Goal: Task Accomplishment & Management: Manage account settings

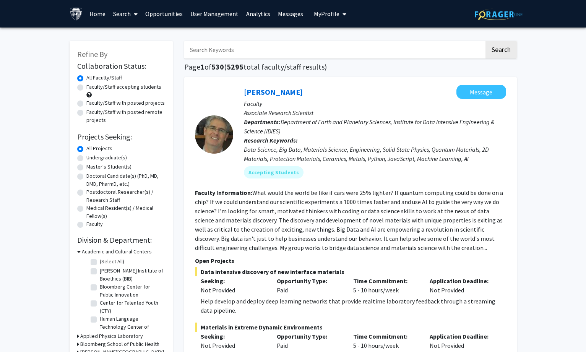
click at [213, 12] on link "User Management" at bounding box center [215, 13] width 56 height 27
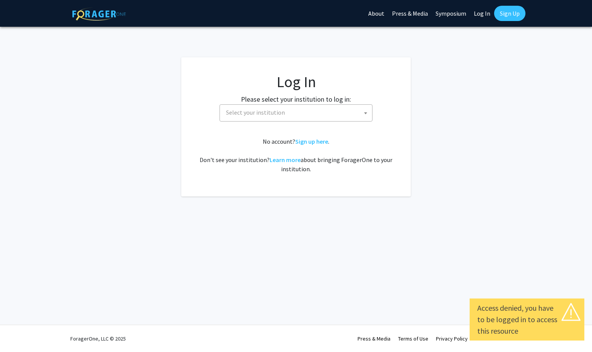
click at [482, 13] on link "Log In" at bounding box center [482, 13] width 24 height 27
select select "34"
click at [334, 109] on span "Select your institution" at bounding box center [297, 113] width 149 height 16
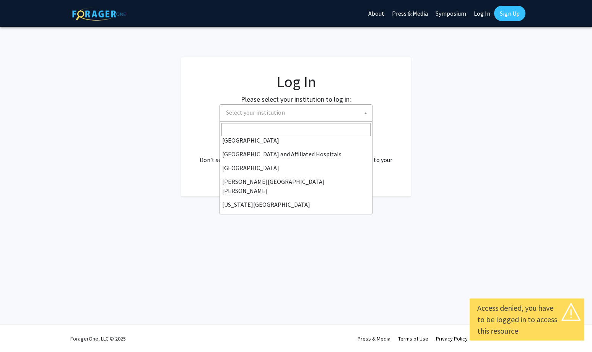
scroll to position [115, 0]
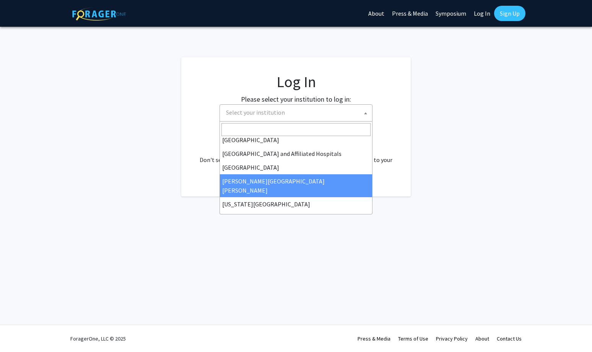
select select "1"
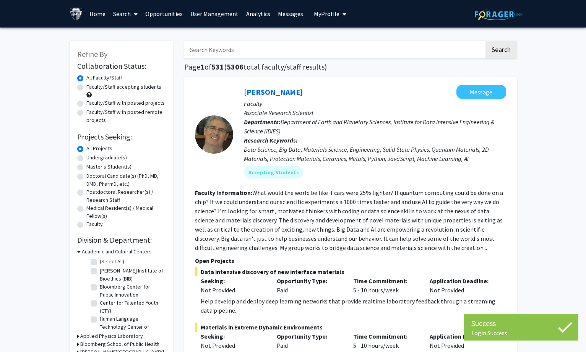
click at [226, 16] on link "User Management" at bounding box center [215, 13] width 56 height 27
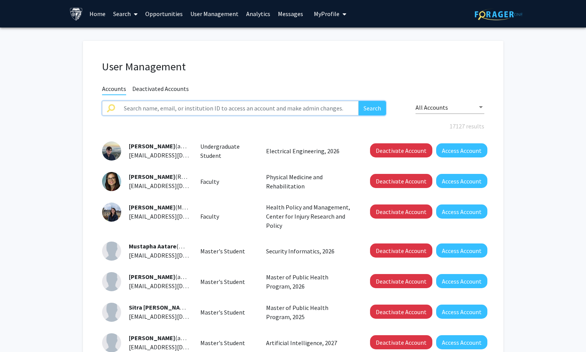
click at [197, 111] on input "text" at bounding box center [239, 108] width 240 height 15
paste input "aharr153"
type input "aharr153"
click at [366, 108] on button "Search" at bounding box center [373, 108] width 28 height 15
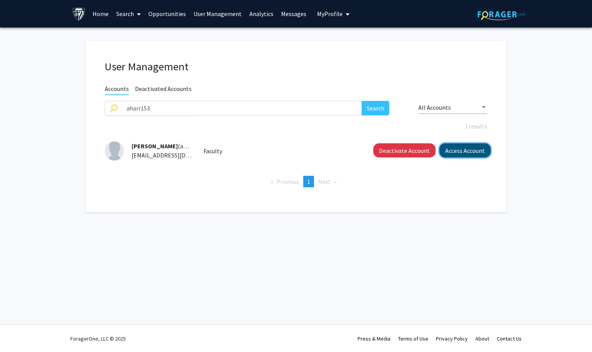
click at [450, 152] on button "Access Account" at bounding box center [464, 150] width 51 height 14
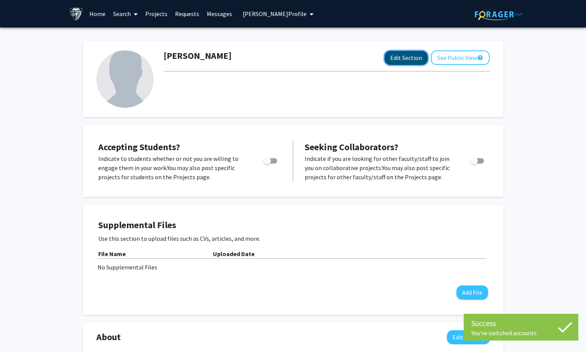
click at [404, 54] on button "Edit Section" at bounding box center [406, 58] width 43 height 14
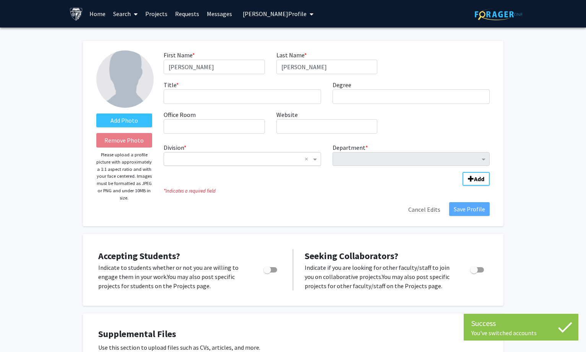
click at [257, 160] on input "Division" at bounding box center [235, 158] width 134 height 9
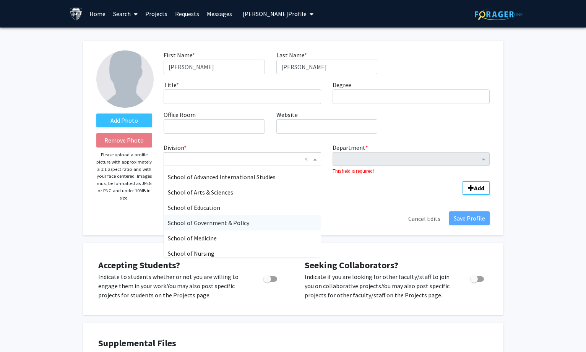
scroll to position [153, 0]
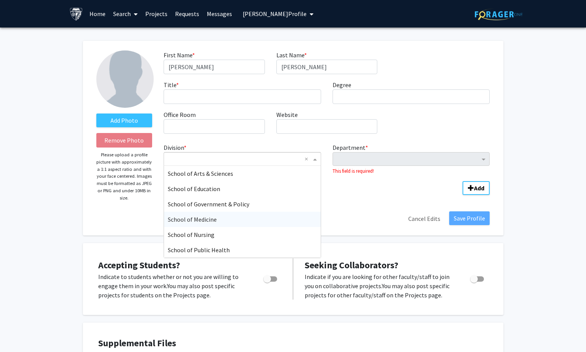
click at [207, 219] on span "School of Medicine" at bounding box center [192, 220] width 49 height 8
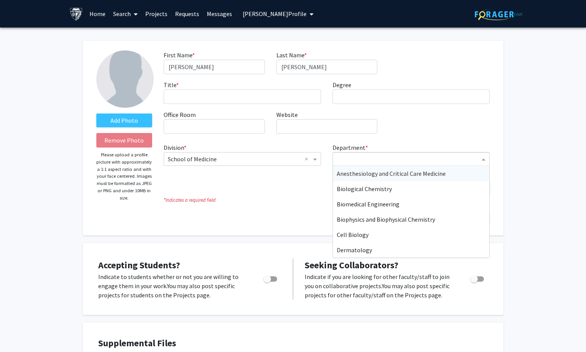
click at [373, 161] on input "Department" at bounding box center [408, 159] width 143 height 9
type input "or"
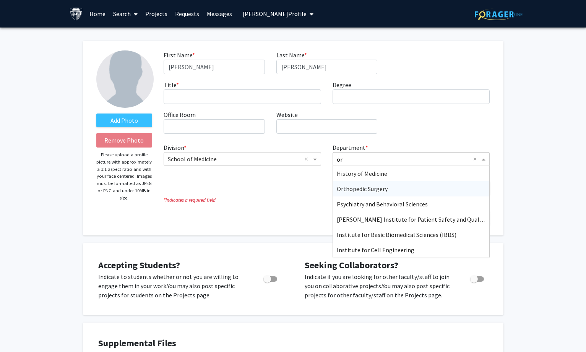
click at [372, 188] on span "Orthopedic Surgery" at bounding box center [362, 189] width 51 height 8
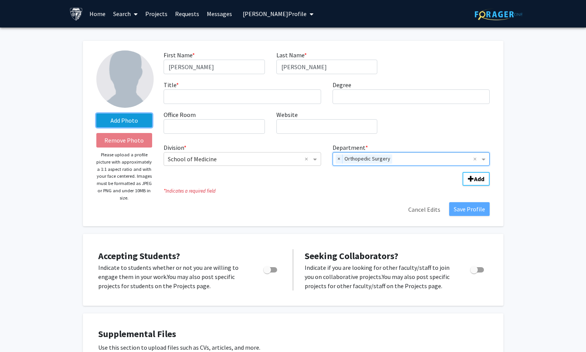
click at [129, 125] on label "Add Photo" at bounding box center [124, 121] width 56 height 14
click at [0, 0] on input "Add Photo" at bounding box center [0, 0] width 0 height 0
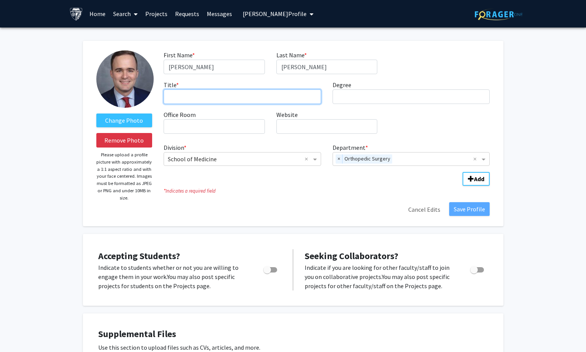
click at [205, 97] on input "Title * required" at bounding box center [242, 96] width 157 height 15
type input "Resident"
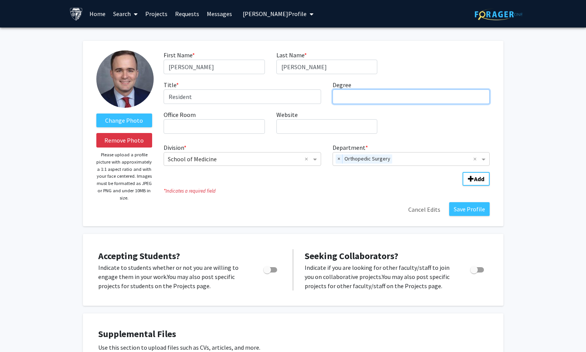
click at [364, 96] on input "Degree required" at bounding box center [411, 96] width 157 height 15
paste input "University of Florida College of Medicine"
click at [348, 96] on input "MD< University of Florida College of Medicine" at bounding box center [411, 96] width 157 height 15
type input "MD, University of Florida College of Medicine"
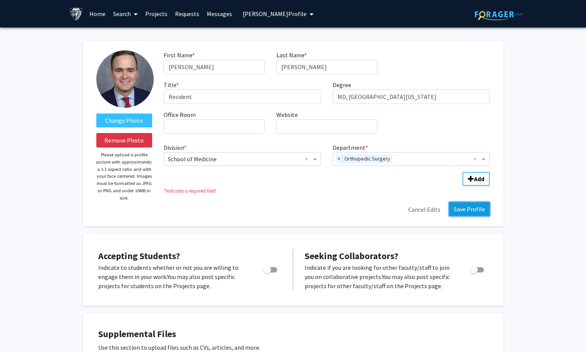
click at [459, 205] on button "Save Profile" at bounding box center [469, 209] width 41 height 14
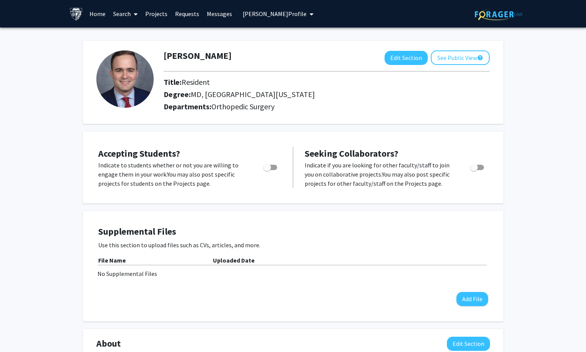
click at [270, 12] on span "Andrew Harris's Profile" at bounding box center [275, 14] width 64 height 8
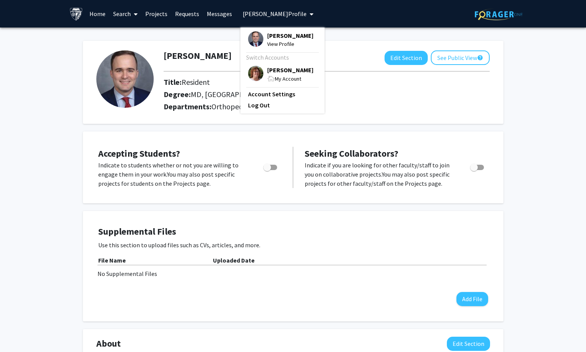
click at [277, 69] on span "[PERSON_NAME]" at bounding box center [290, 70] width 46 height 8
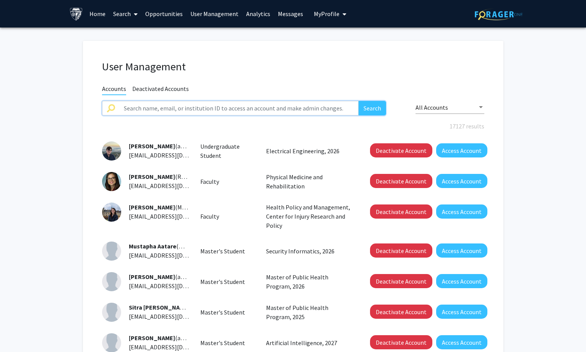
click at [161, 114] on input "text" at bounding box center [239, 108] width 240 height 15
paste input "rnv1"
type input "rnv1"
click at [367, 110] on button "Search" at bounding box center [373, 108] width 28 height 15
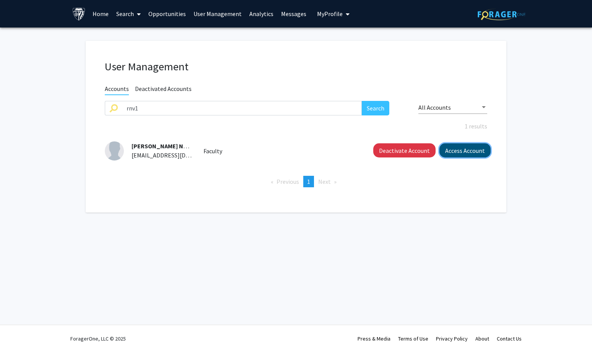
click at [450, 148] on button "Access Account" at bounding box center [464, 150] width 51 height 14
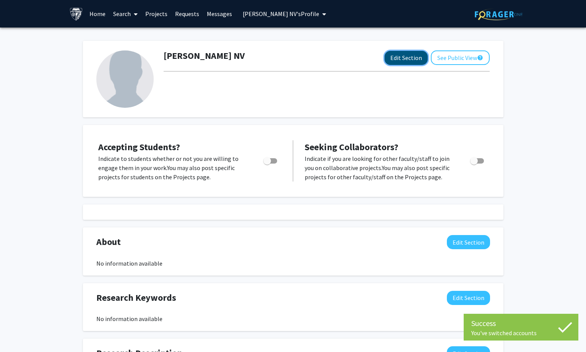
click at [394, 57] on button "Edit Section" at bounding box center [406, 58] width 43 height 14
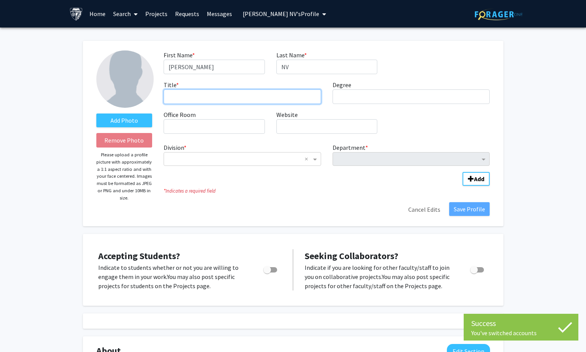
click at [175, 94] on input "Title * required" at bounding box center [242, 96] width 157 height 15
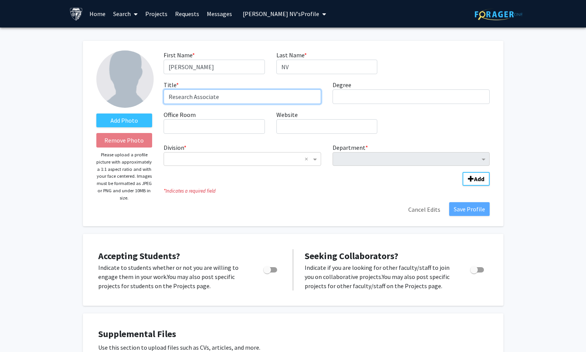
type input "Research Associate"
click at [313, 159] on span "Division" at bounding box center [316, 158] width 10 height 9
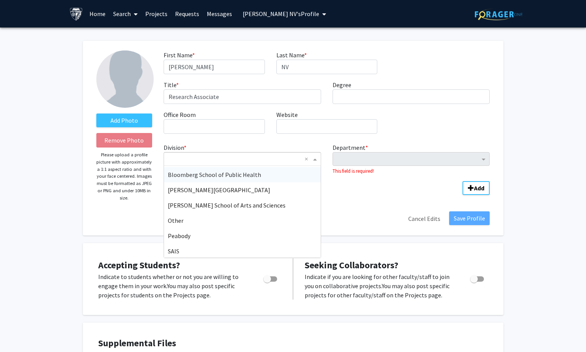
scroll to position [153, 0]
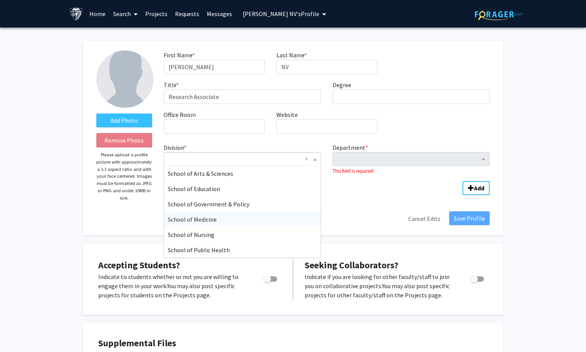
click at [226, 219] on div "School of Medicine" at bounding box center [242, 219] width 157 height 15
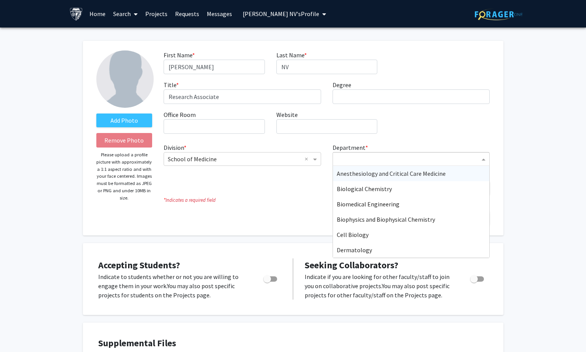
click at [352, 155] on input "Department" at bounding box center [408, 159] width 143 height 9
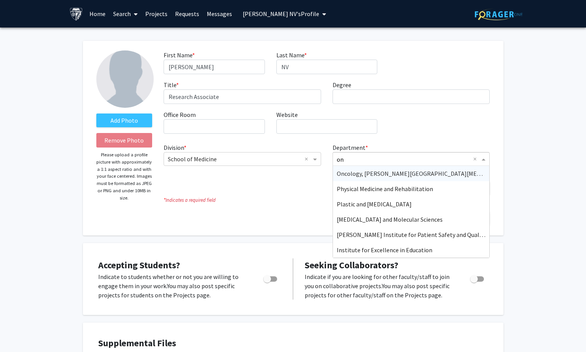
type input "onc"
click at [344, 205] on span "Oncology" at bounding box center [349, 204] width 25 height 8
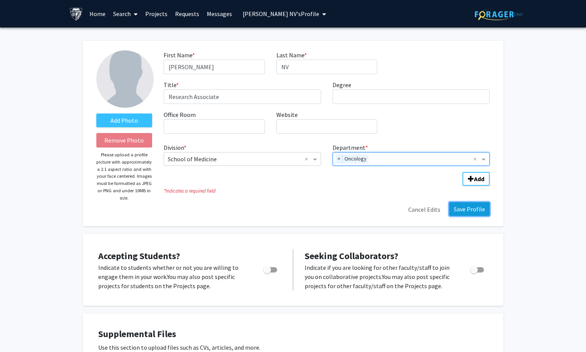
click at [461, 208] on button "Save Profile" at bounding box center [469, 209] width 41 height 14
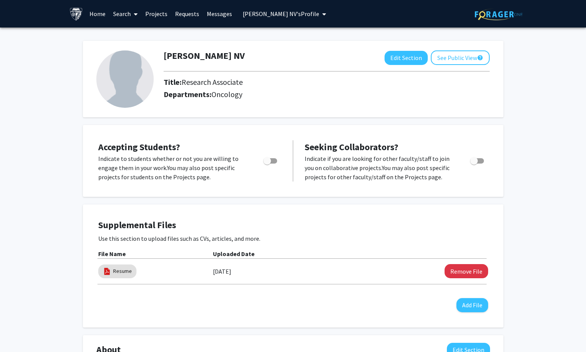
click at [281, 18] on button "Rajesh Kumar NV's Profile" at bounding box center [284, 14] width 88 height 28
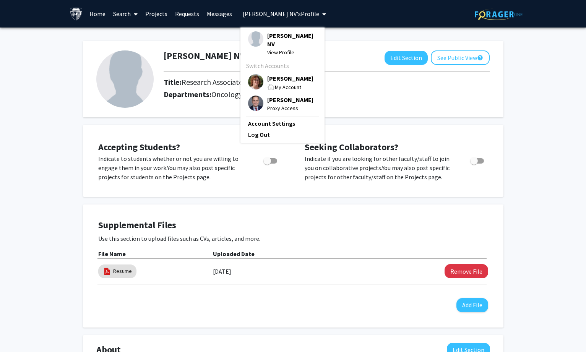
click at [287, 84] on span "My Account" at bounding box center [288, 87] width 26 height 7
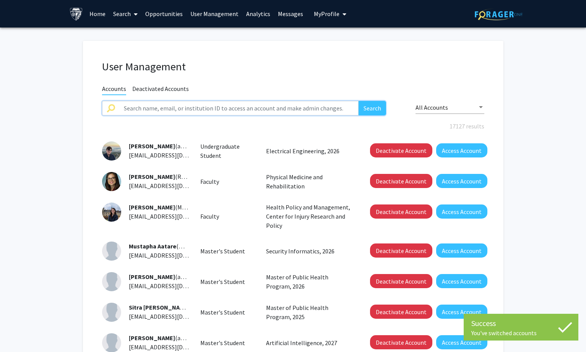
click at [204, 110] on input "text" at bounding box center [239, 108] width 240 height 15
paste input "doppenh1"
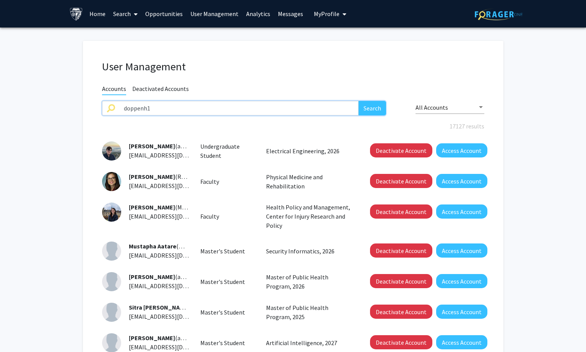
type input "doppenh1"
click at [368, 104] on button "Search" at bounding box center [373, 108] width 28 height 15
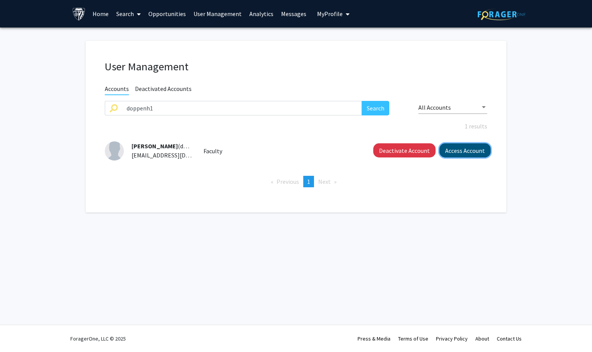
click at [461, 151] on button "Access Account" at bounding box center [464, 150] width 51 height 14
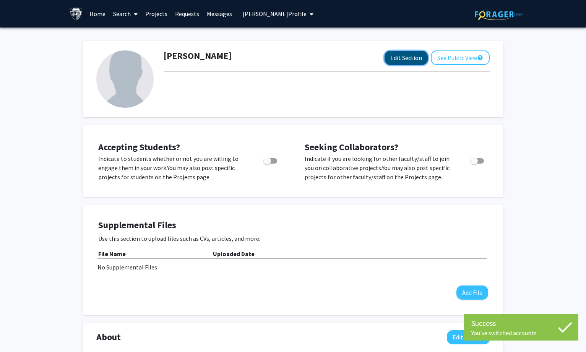
click at [409, 52] on button "Edit Section" at bounding box center [406, 58] width 43 height 14
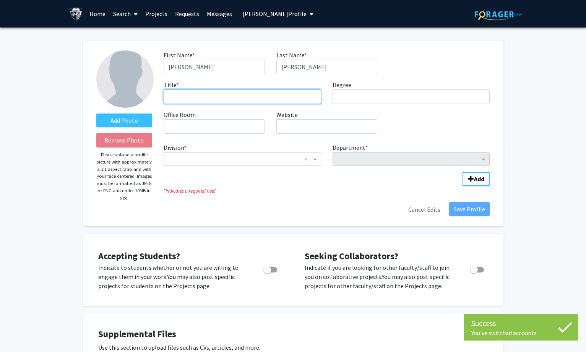
click at [220, 98] on input "Title * required" at bounding box center [242, 96] width 157 height 15
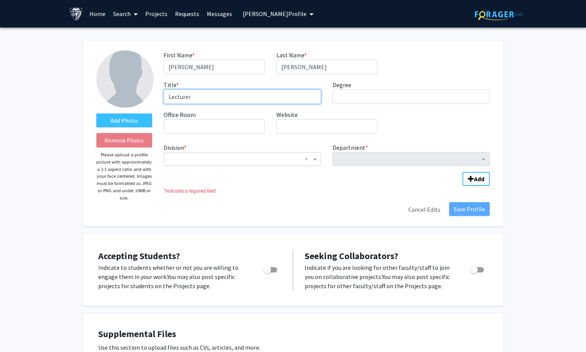
type input "Lecturer"
click at [230, 159] on input "Division" at bounding box center [235, 158] width 134 height 9
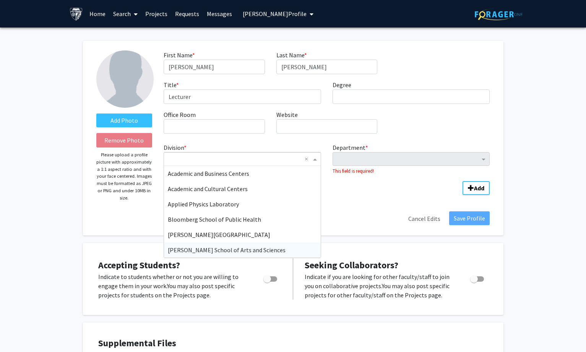
click at [203, 248] on span "[PERSON_NAME] School of Arts and Sciences" at bounding box center [227, 250] width 118 height 8
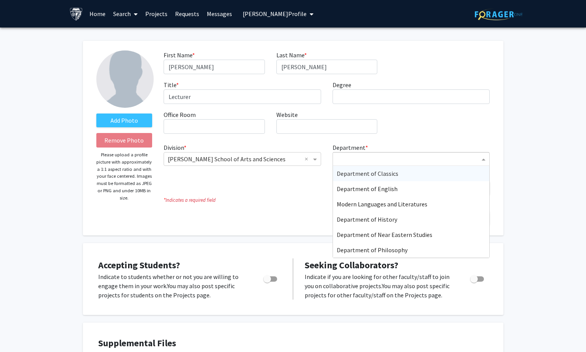
click at [343, 162] on input "Department" at bounding box center [408, 159] width 143 height 9
type input "aa"
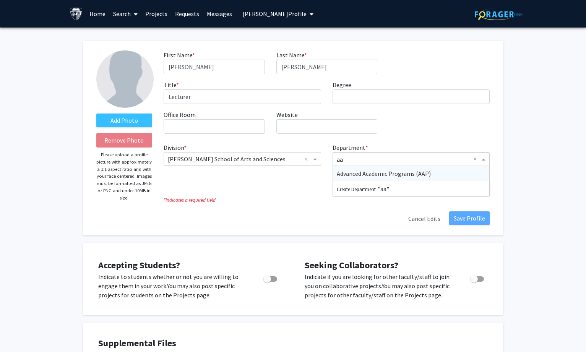
click at [353, 166] on div "Advanced Academic Programs (AAP)" at bounding box center [411, 173] width 157 height 15
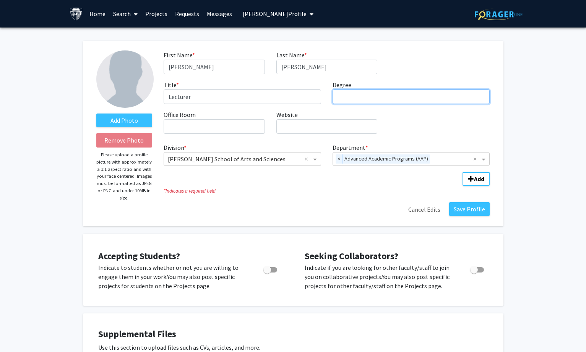
click at [352, 99] on input "Degree required" at bounding box center [411, 96] width 157 height 15
paste input "University of Southern California"
type input "PhD, University of Southern California"
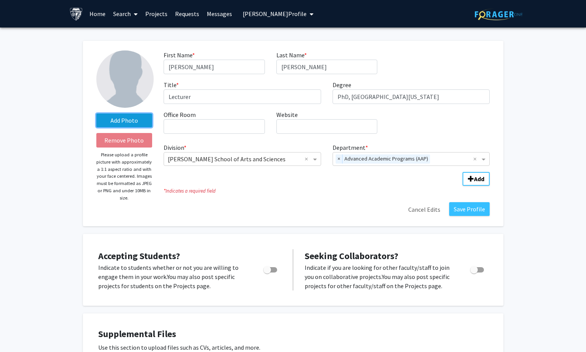
click at [130, 121] on label "Add Photo" at bounding box center [124, 121] width 56 height 14
click at [0, 0] on input "Add Photo" at bounding box center [0, 0] width 0 height 0
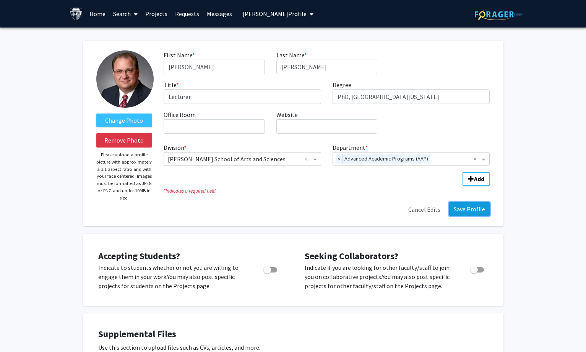
click at [468, 209] on button "Save Profile" at bounding box center [469, 209] width 41 height 14
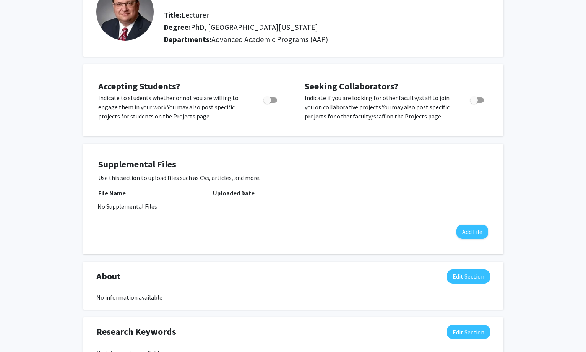
scroll to position [153, 0]
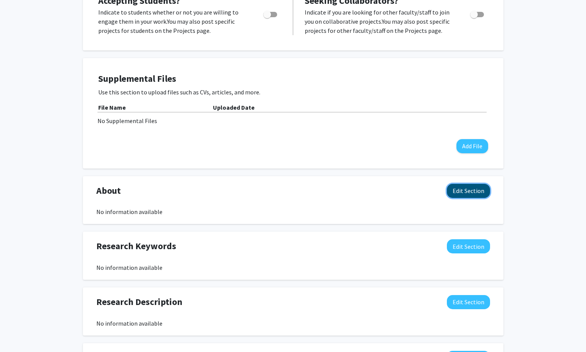
click at [455, 189] on button "Edit Section" at bounding box center [468, 191] width 43 height 14
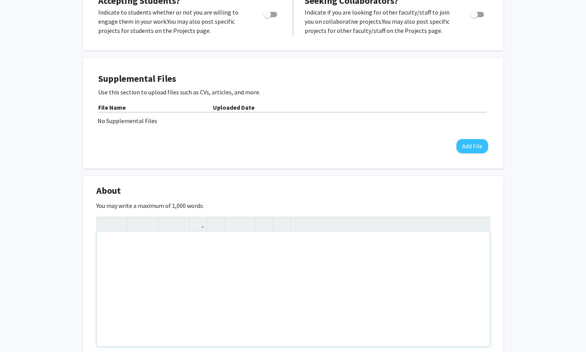
click at [250, 283] on div "Note to users with screen readers: Please deactivate our accessibility plugin f…" at bounding box center [293, 289] width 393 height 115
paste div "Note to users with screen readers: Please deactivate our accessibility plugin f…"
type textarea "<p>Dr. Darin S. Oppenheimer is an Executive Director of the Drug Device Center …"
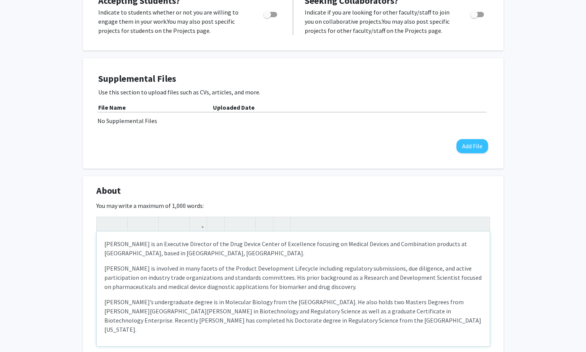
scroll to position [306, 0]
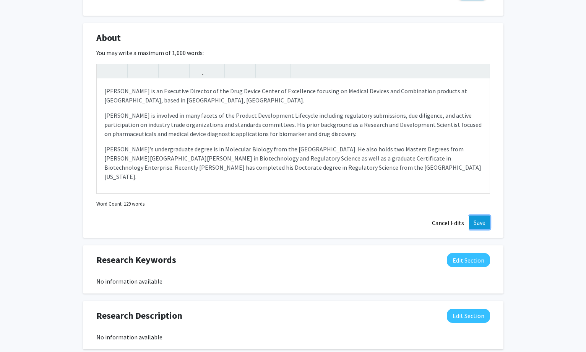
click at [481, 222] on button "Save" at bounding box center [479, 223] width 21 height 14
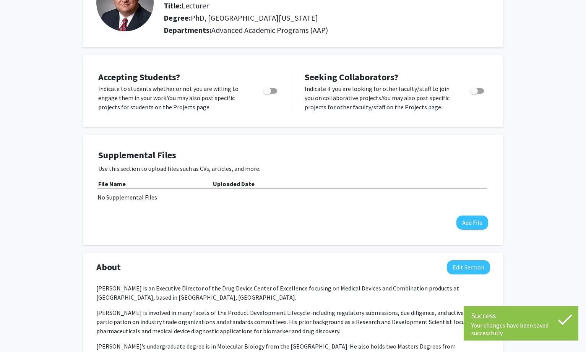
scroll to position [0, 0]
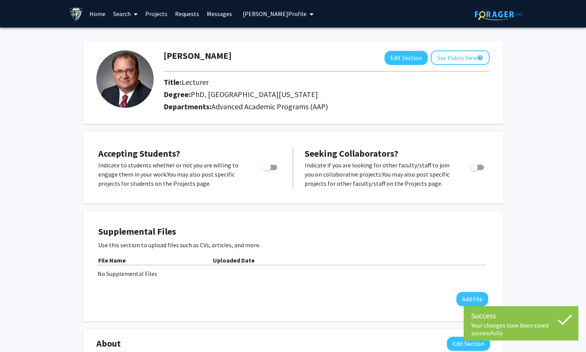
click at [270, 9] on button "Darin Oppenheimer's Profile" at bounding box center [277, 14] width 75 height 28
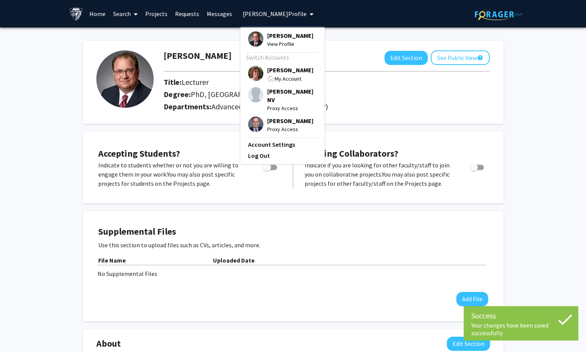
drag, startPoint x: 265, startPoint y: 79, endPoint x: 272, endPoint y: 74, distance: 8.2
click at [267, 74] on span "[PERSON_NAME]" at bounding box center [290, 70] width 46 height 8
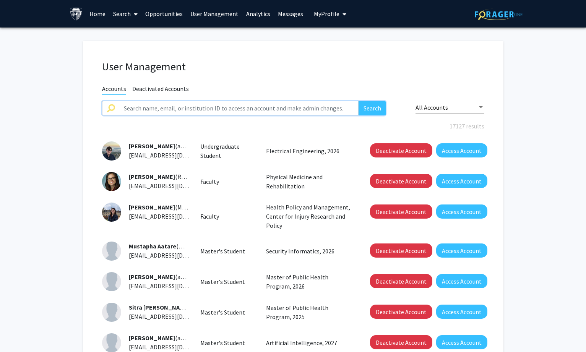
click at [166, 104] on input "text" at bounding box center [239, 108] width 240 height 15
paste input "jbush17"
type input "jbush17"
click at [371, 112] on button "Search" at bounding box center [373, 108] width 28 height 15
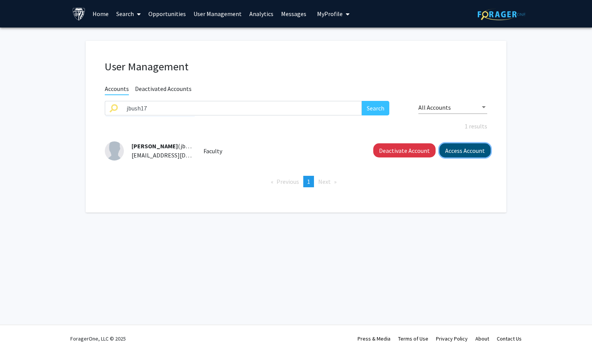
click at [452, 150] on button "Access Account" at bounding box center [464, 150] width 51 height 14
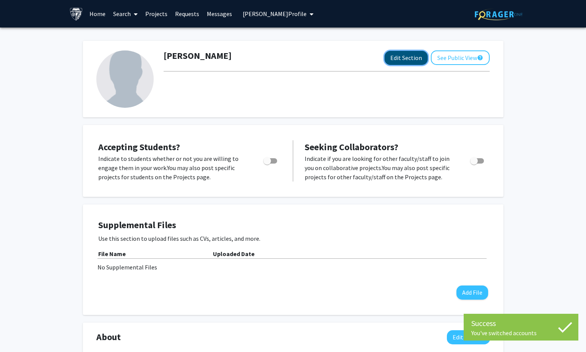
click at [404, 54] on button "Edit Section" at bounding box center [406, 58] width 43 height 14
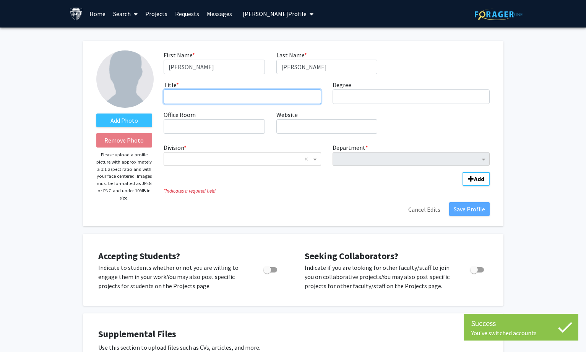
click at [203, 89] on input "Title * required" at bounding box center [242, 96] width 157 height 15
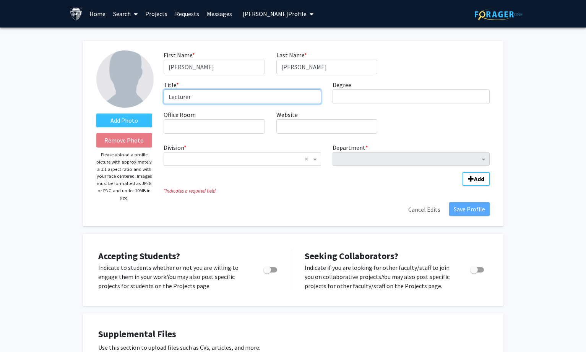
type input "Lecturer"
click at [200, 157] on input "Division" at bounding box center [235, 158] width 134 height 9
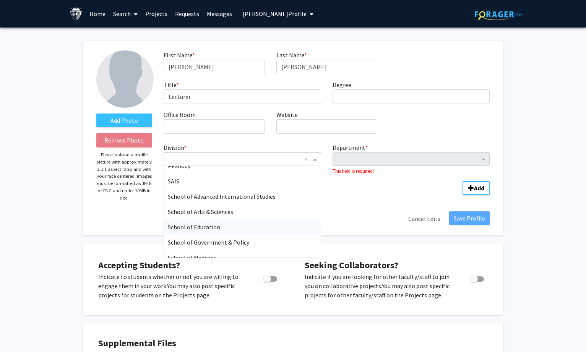
scroll to position [153, 0]
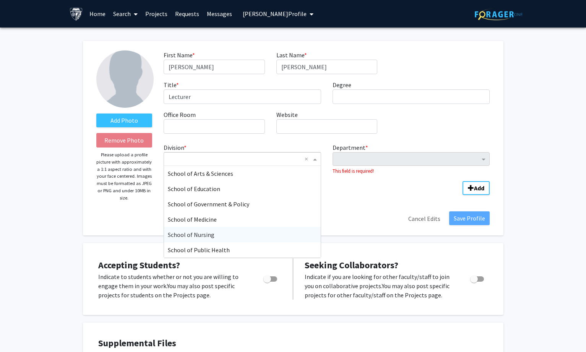
click at [210, 232] on span "School of Nursing" at bounding box center [191, 235] width 47 height 8
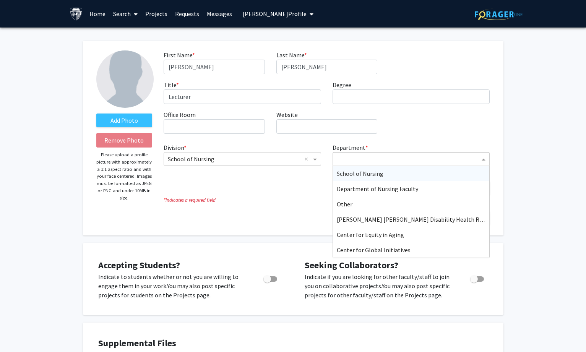
click at [367, 162] on input "Department" at bounding box center [408, 159] width 143 height 9
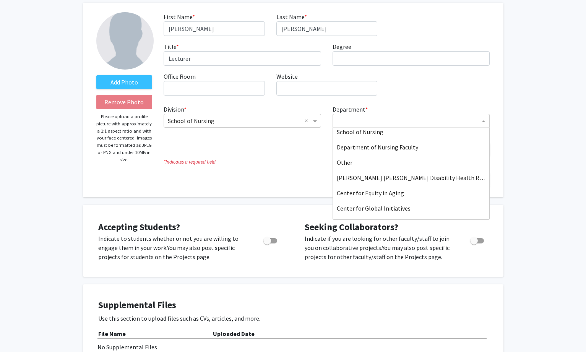
scroll to position [0, 0]
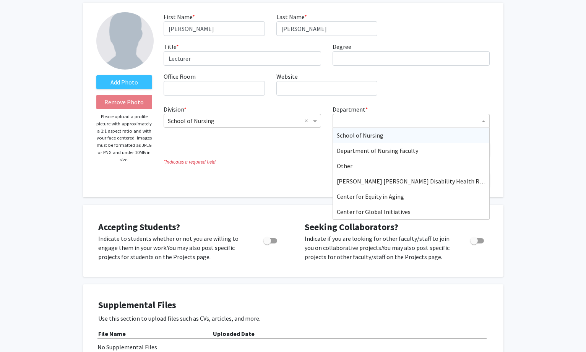
click at [360, 138] on span "School of Nursing" at bounding box center [360, 136] width 47 height 8
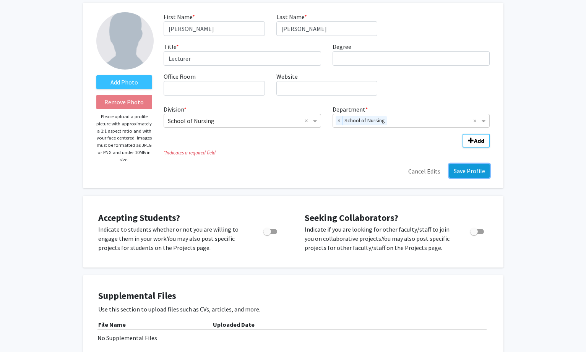
click at [472, 169] on button "Save Profile" at bounding box center [469, 171] width 41 height 14
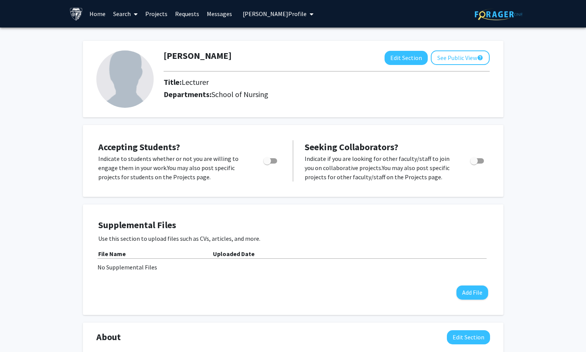
click at [300, 1] on button "Jennifer Pascual-Bush's Profile" at bounding box center [277, 14] width 75 height 28
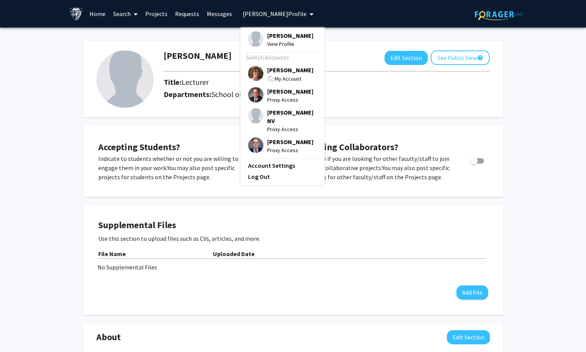
click at [298, 10] on button "Jennifer Pascual-Bush's Profile" at bounding box center [277, 14] width 75 height 28
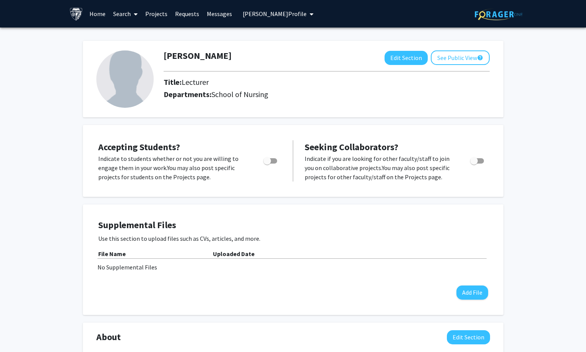
click at [293, 17] on span "Jennifer Pascual-Bush's Profile" at bounding box center [275, 14] width 64 height 8
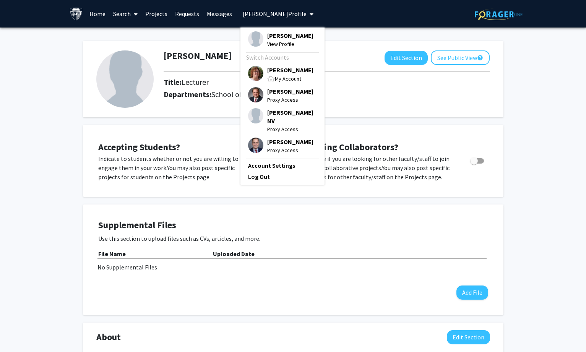
click at [280, 82] on span "My Account" at bounding box center [288, 78] width 26 height 7
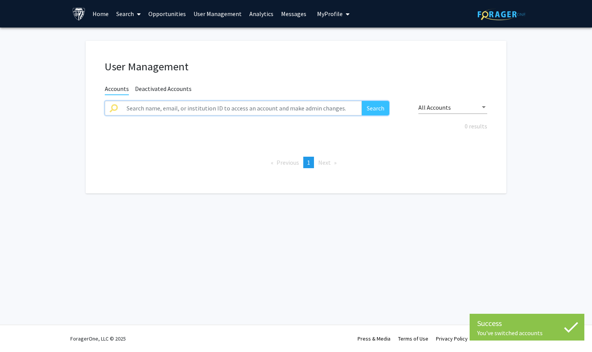
click at [202, 112] on input "text" at bounding box center [242, 108] width 240 height 15
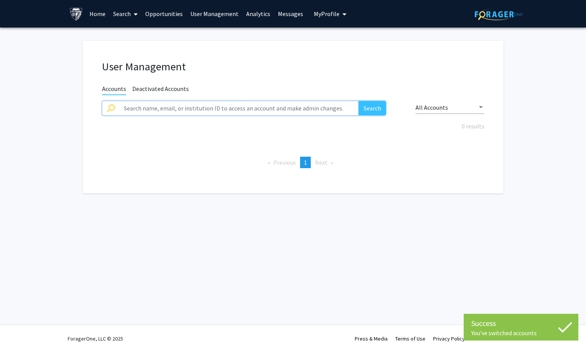
paste input "nrank1"
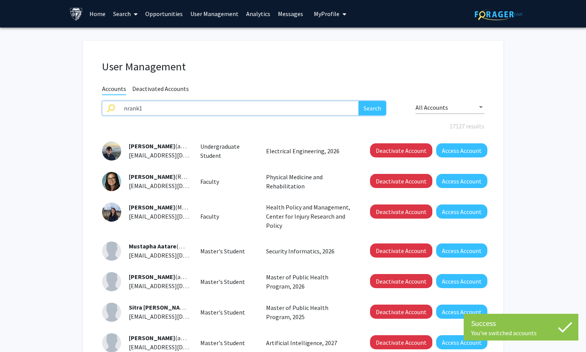
type input "nrank1"
click at [379, 105] on button "Search" at bounding box center [373, 108] width 28 height 15
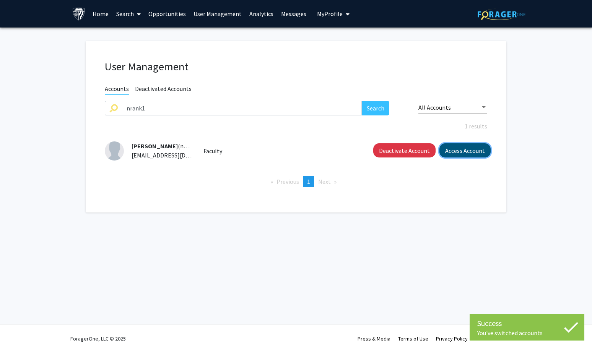
click at [465, 151] on button "Access Account" at bounding box center [464, 150] width 51 height 14
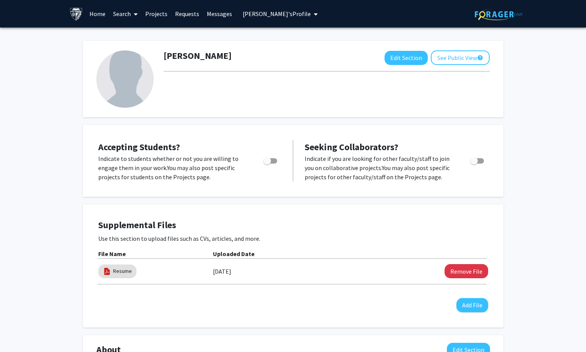
click at [260, 8] on button "Nicholas Rank's Profile" at bounding box center [280, 14] width 80 height 28
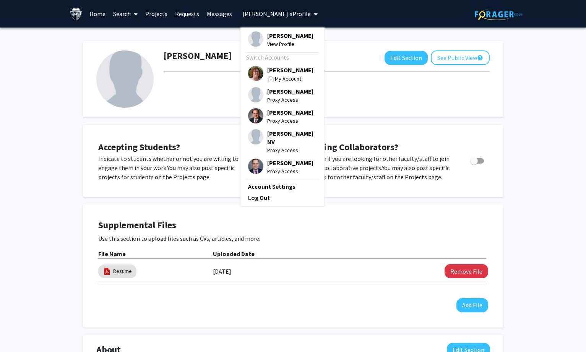
click at [274, 72] on span "[PERSON_NAME]" at bounding box center [290, 70] width 46 height 8
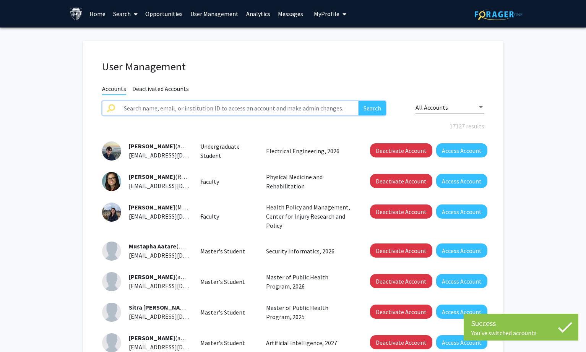
click at [232, 107] on input "text" at bounding box center [239, 108] width 240 height 15
paste input "Cole Rank"
click at [369, 105] on button "Search" at bounding box center [373, 108] width 28 height 15
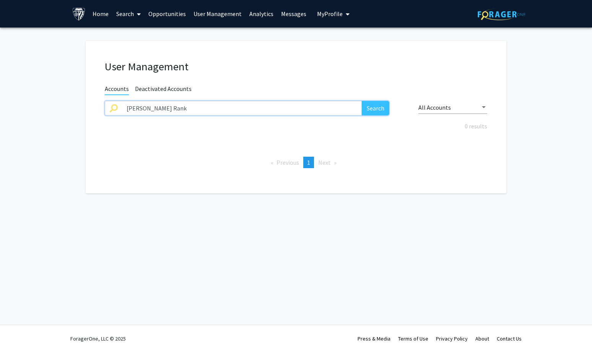
drag, startPoint x: 141, startPoint y: 109, endPoint x: 58, endPoint y: 109, distance: 83.0
click at [58, 109] on fg-user-management "User Management Accounts Deactivated Accounts Cole Rank Search All Accounts 0 r…" at bounding box center [296, 119] width 592 height 183
click at [362, 101] on button "Search" at bounding box center [376, 108] width 28 height 15
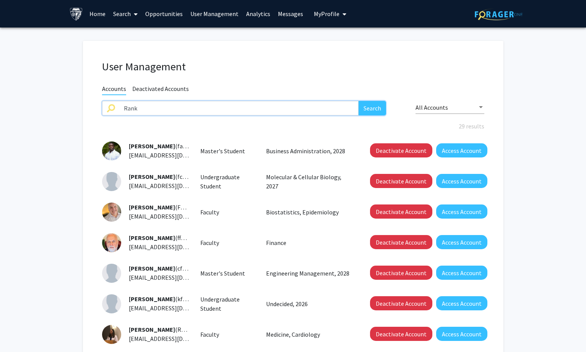
click at [65, 108] on fg-user-management "User Management Accounts Deactivated Accounts Rank Search All Accounts 29 resul…" at bounding box center [293, 266] width 586 height 477
paste input "nrank1"
type input "nrank1"
click at [378, 107] on button "Search" at bounding box center [373, 108] width 28 height 15
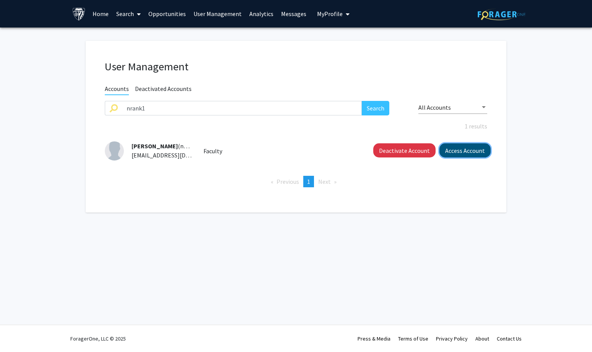
click at [464, 153] on button "Access Account" at bounding box center [464, 150] width 51 height 14
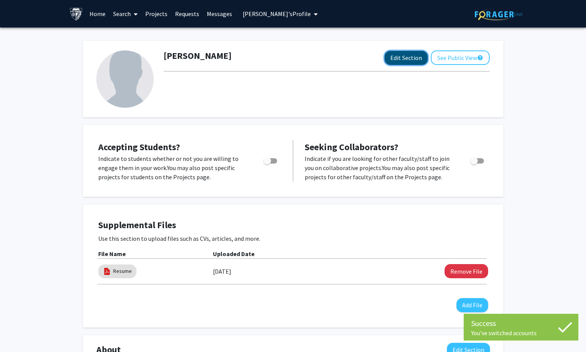
click at [389, 58] on button "Edit Section" at bounding box center [406, 58] width 43 height 14
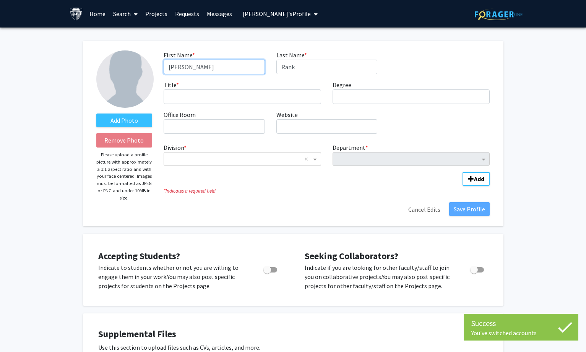
drag, startPoint x: 205, startPoint y: 62, endPoint x: 48, endPoint y: 68, distance: 157.6
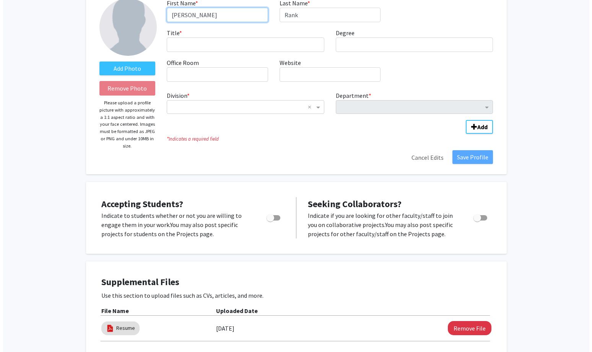
scroll to position [115, 0]
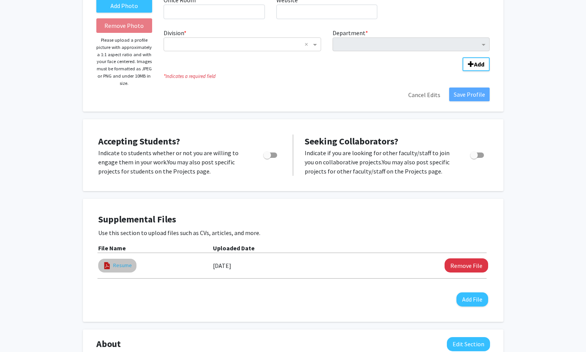
type input "Cole"
click at [113, 265] on link "Resume" at bounding box center [122, 265] width 19 height 8
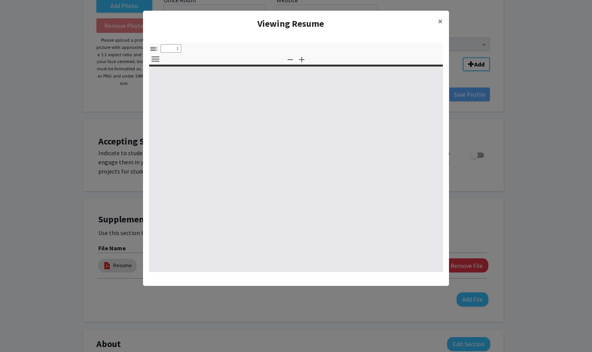
select select "custom"
type input "0"
select select "custom"
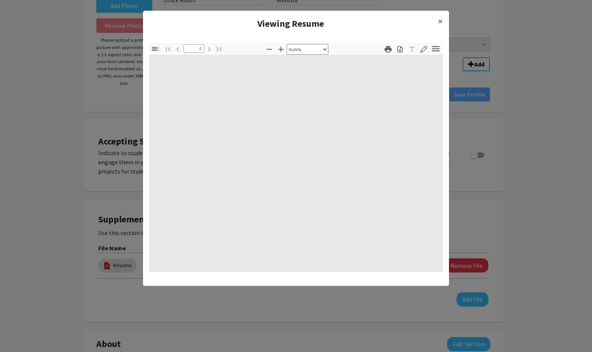
type input "1"
select select "auto"
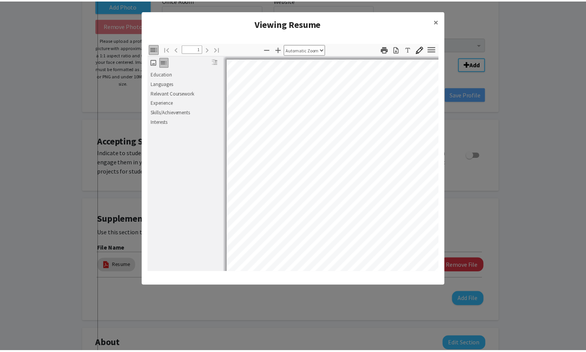
scroll to position [1, 0]
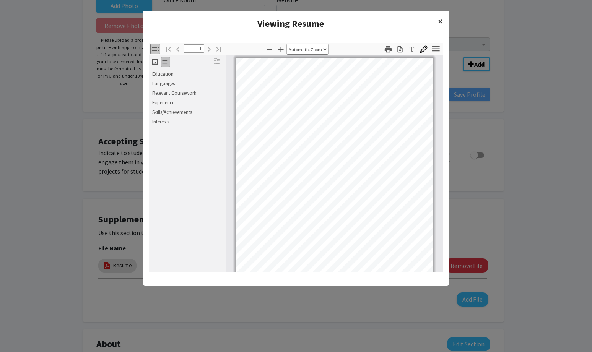
click at [442, 22] on span "×" at bounding box center [440, 21] width 5 height 12
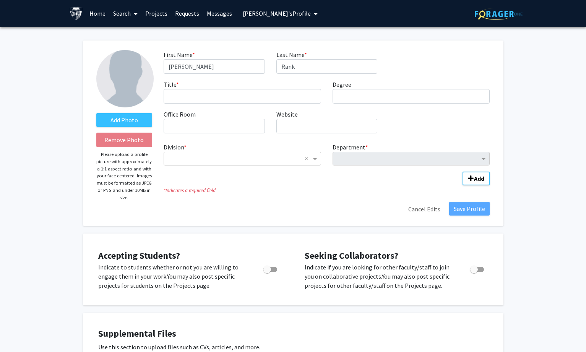
scroll to position [0, 0]
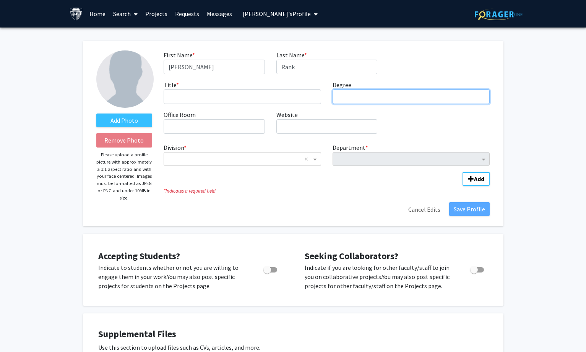
click at [350, 96] on input "Degree required" at bounding box center [411, 96] width 157 height 15
click at [351, 96] on input "MS, Jihns Hopkins University" at bounding box center [411, 96] width 157 height 15
type input "MS, Johns Hopkins University"
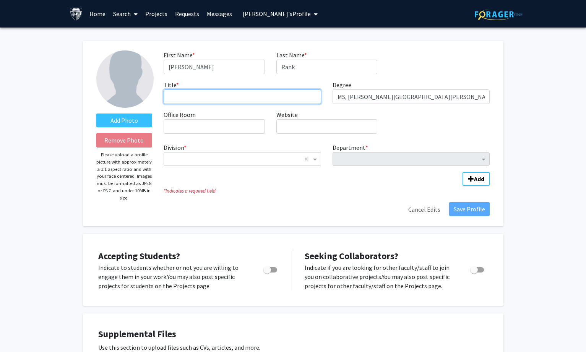
click at [206, 103] on input "Title * required" at bounding box center [242, 96] width 157 height 15
type input "Grader"
click at [332, 205] on div "Save Profile Cancel Edits" at bounding box center [327, 209] width 338 height 15
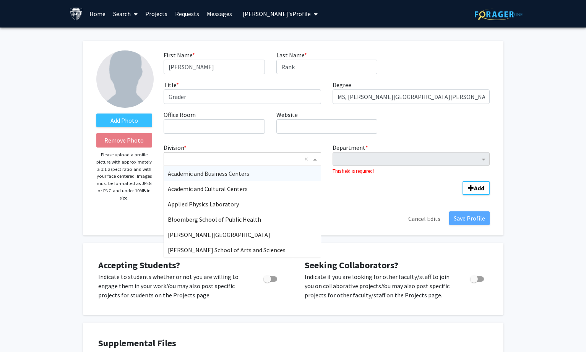
click at [250, 165] on div "× ×" at bounding box center [242, 159] width 157 height 14
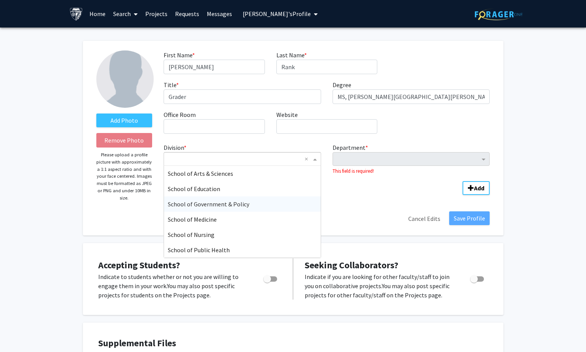
scroll to position [183, 0]
drag, startPoint x: 218, startPoint y: 252, endPoint x: 235, endPoint y: 239, distance: 21.6
click at [218, 252] on span "[PERSON_NAME] School of Engineering" at bounding box center [220, 250] width 105 height 8
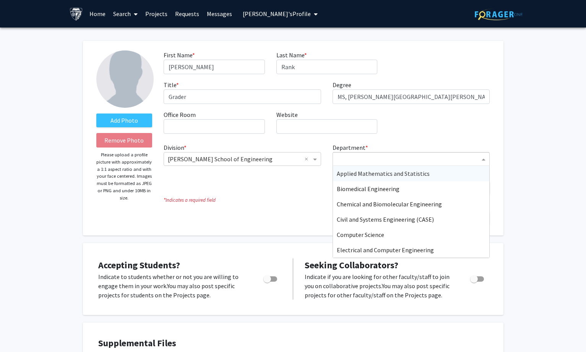
click at [357, 161] on input "Department" at bounding box center [408, 159] width 143 height 9
drag, startPoint x: 348, startPoint y: 158, endPoint x: 338, endPoint y: 159, distance: 10.3
click at [338, 159] on input "EP" at bounding box center [405, 159] width 137 height 9
paste input "ngineering for Professionals"
type input "Engineering for Professionals"
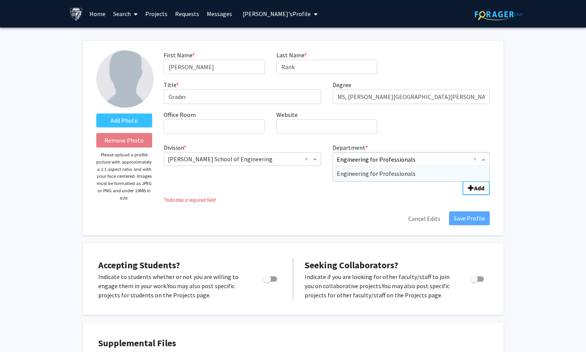
click at [380, 172] on span "Engineering for Professionals" at bounding box center [376, 174] width 79 height 8
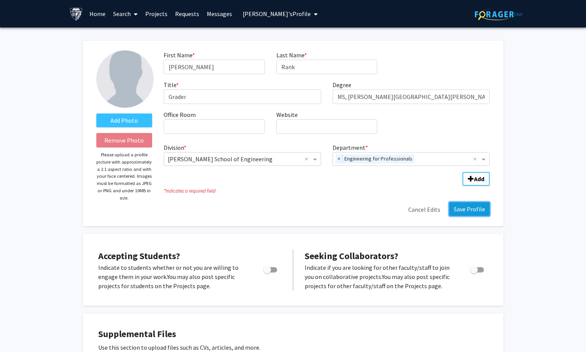
click at [468, 212] on button "Save Profile" at bounding box center [469, 209] width 41 height 14
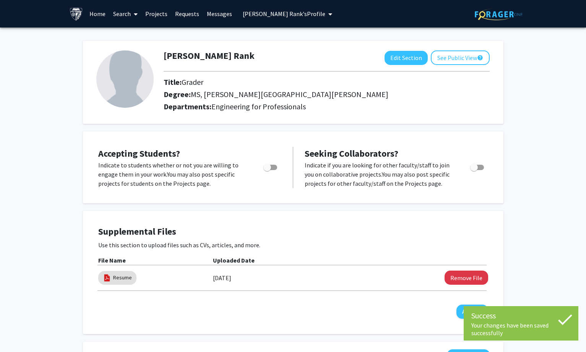
click at [278, 13] on span "Cole Rank's Profile" at bounding box center [284, 14] width 83 height 8
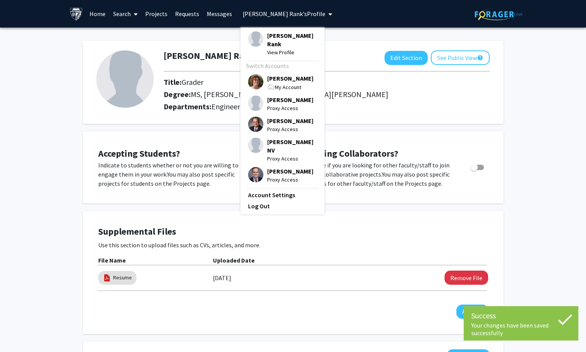
click at [287, 74] on span "[PERSON_NAME]" at bounding box center [290, 78] width 46 height 8
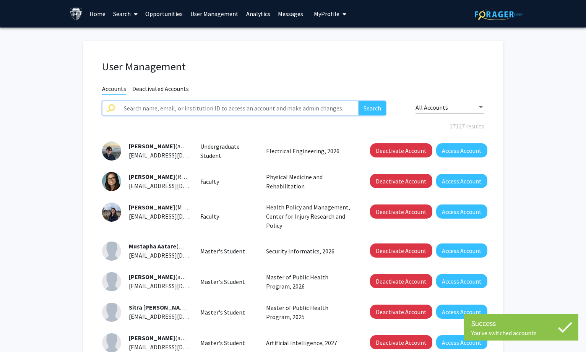
click at [223, 110] on input "text" at bounding box center [239, 108] width 240 height 15
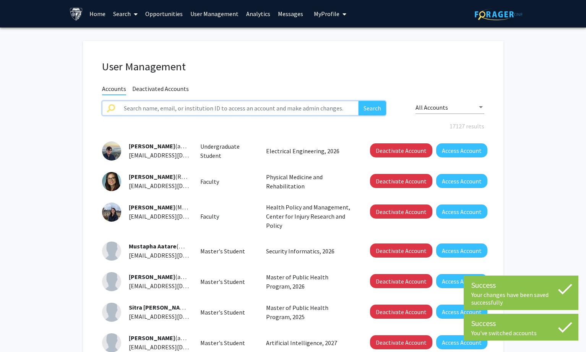
paste input "psingh38"
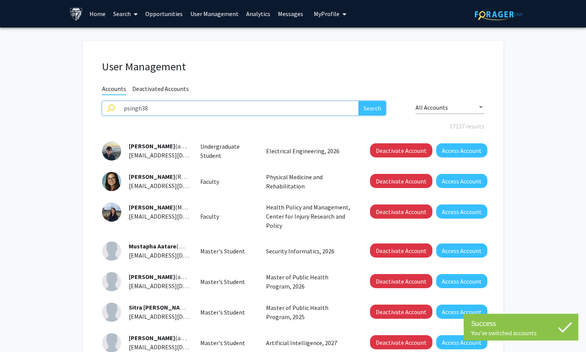
type input "psingh38"
click at [373, 106] on button "Search" at bounding box center [373, 108] width 28 height 15
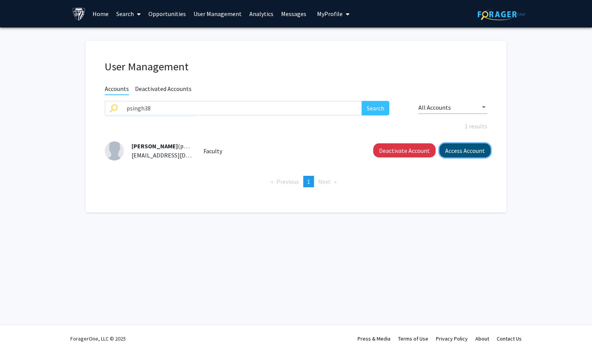
click at [460, 156] on button "Access Account" at bounding box center [464, 150] width 51 height 14
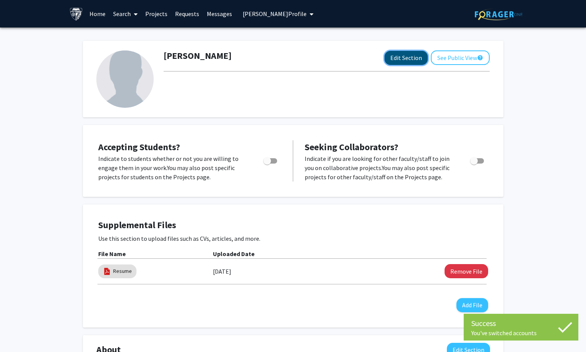
click at [409, 60] on button "Edit Section" at bounding box center [406, 58] width 43 height 14
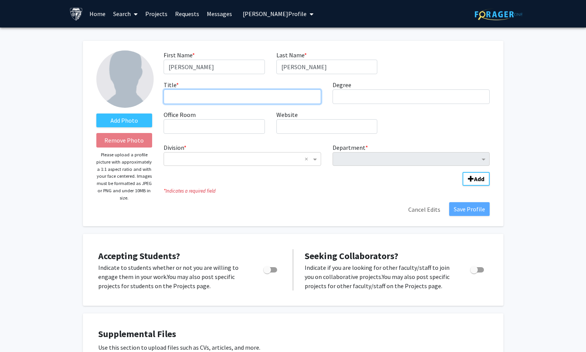
click at [184, 95] on input "Title * required" at bounding box center [242, 96] width 157 height 15
type input "Professor"
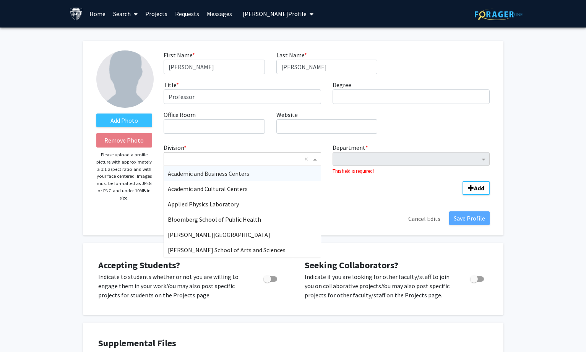
click at [192, 160] on input "Division" at bounding box center [235, 158] width 134 height 9
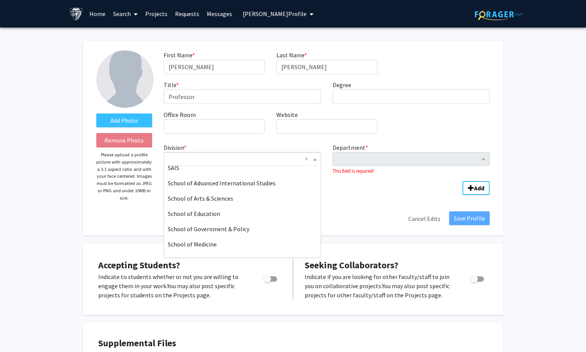
scroll to position [153, 0]
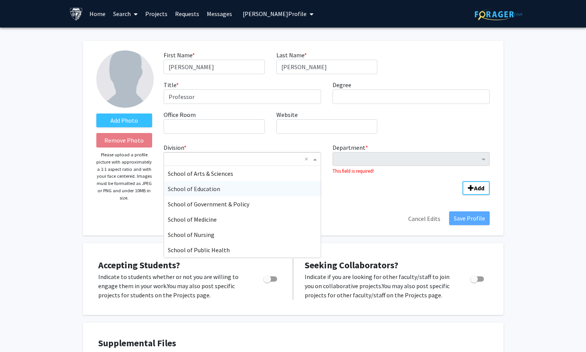
click at [213, 184] on div "School of Education" at bounding box center [242, 188] width 157 height 15
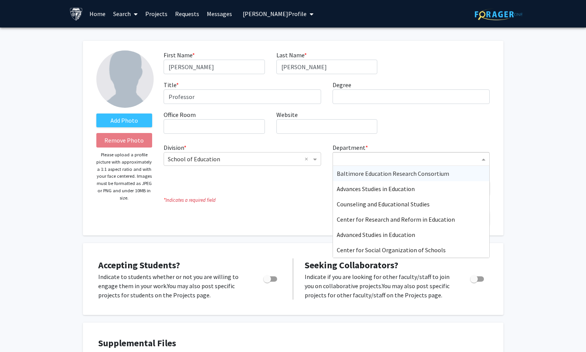
click at [362, 157] on input "Department" at bounding box center [408, 159] width 143 height 9
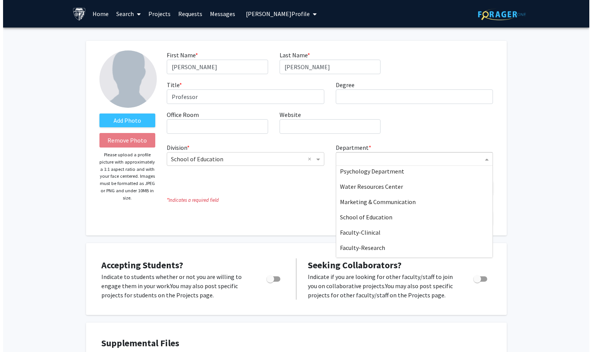
scroll to position [115, 0]
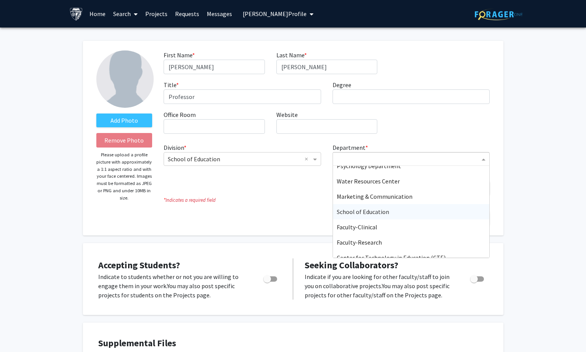
click at [372, 212] on span "School of Education" at bounding box center [363, 212] width 52 height 8
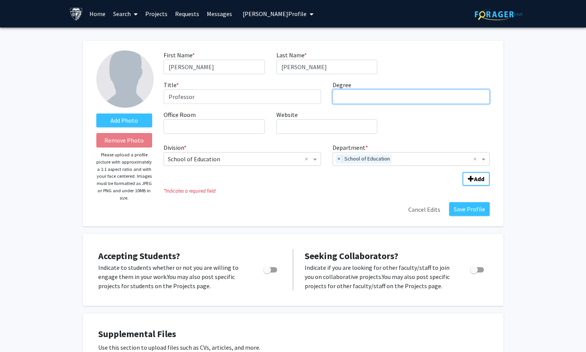
click at [341, 93] on input "Degree required" at bounding box center [411, 96] width 157 height 15
paste input "The Johns Hopkins University"
type input "EdD, The Johns Hopkins University"
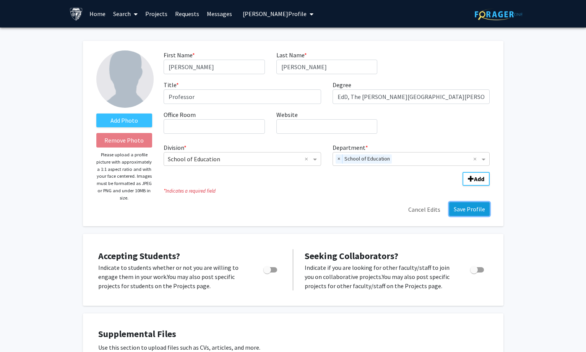
click at [489, 211] on button "Save Profile" at bounding box center [469, 209] width 41 height 14
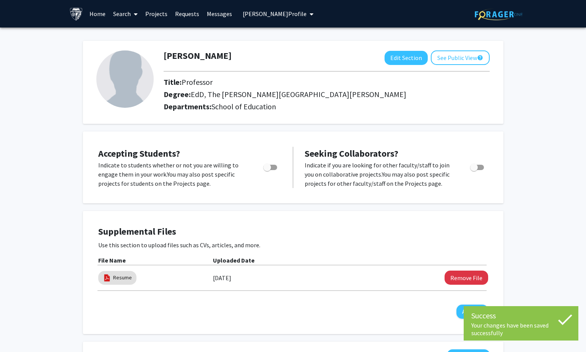
click at [266, 10] on span "Paviter Singh's Profile" at bounding box center [275, 14] width 64 height 8
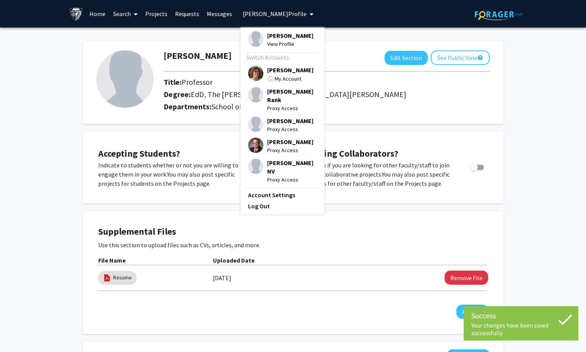
click at [275, 77] on span "My Account" at bounding box center [288, 78] width 26 height 7
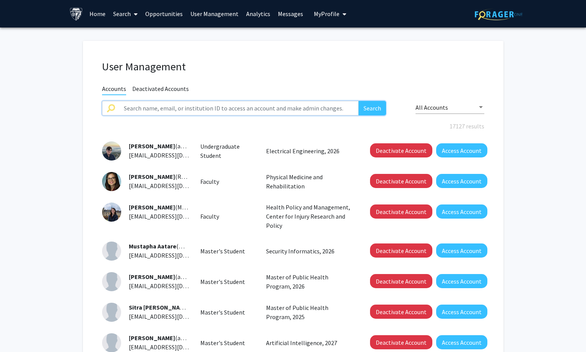
click at [174, 113] on input "text" at bounding box center [239, 108] width 240 height 15
paste input "JYUN19"
type input "JYUN19"
click at [371, 109] on button "Search" at bounding box center [373, 108] width 28 height 15
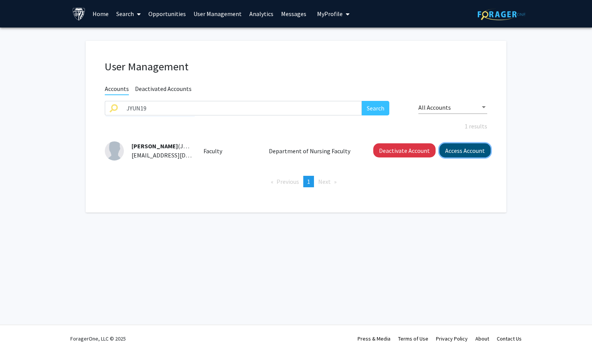
click at [456, 148] on button "Access Account" at bounding box center [464, 150] width 51 height 14
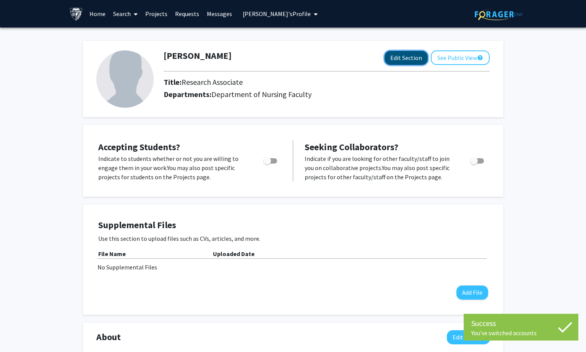
click at [403, 53] on button "Edit Section" at bounding box center [406, 58] width 43 height 14
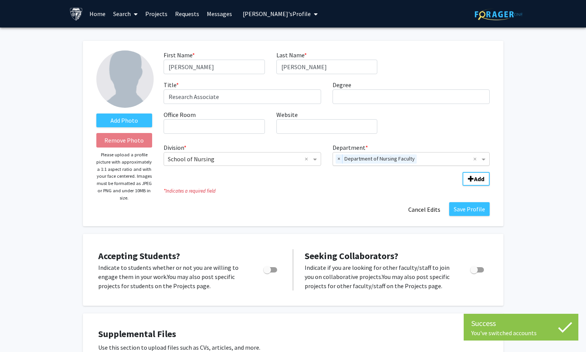
click at [338, 159] on span "×" at bounding box center [339, 158] width 7 height 9
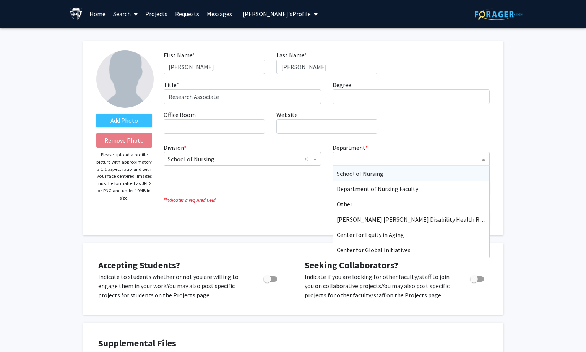
click at [351, 159] on input "Department" at bounding box center [408, 159] width 143 height 9
click at [354, 173] on span "School of Nursing" at bounding box center [360, 174] width 47 height 8
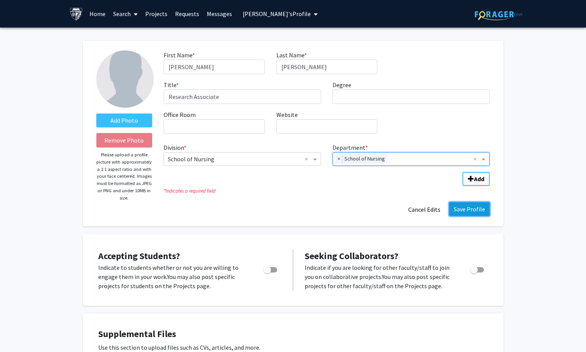
click at [471, 211] on button "Save Profile" at bounding box center [469, 209] width 41 height 14
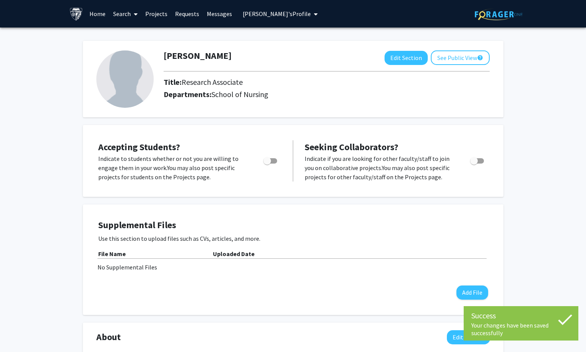
click at [311, 11] on span "My profile dropdown to access profile and logout" at bounding box center [314, 14] width 7 height 27
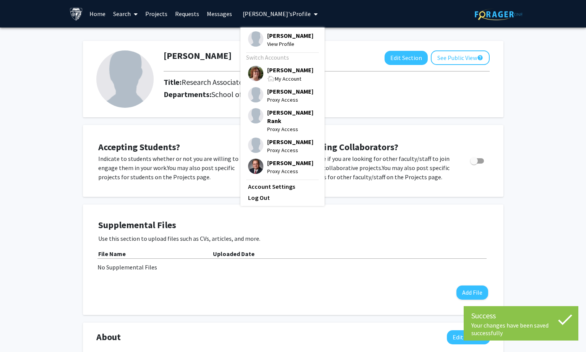
click at [277, 74] on div "My Account" at bounding box center [290, 78] width 46 height 9
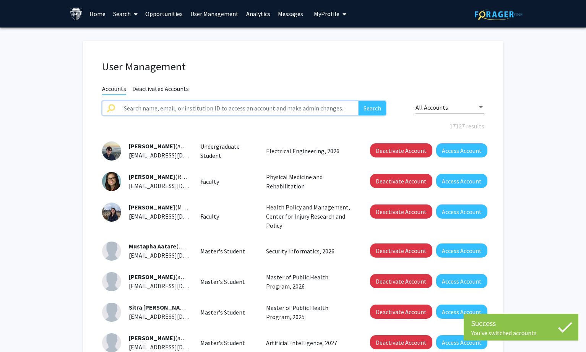
click at [273, 104] on input "text" at bounding box center [239, 108] width 240 height 15
paste input "JYUN19"
type input "JYUN19"
click at [364, 103] on button "Search" at bounding box center [373, 108] width 28 height 15
